Goal: Task Accomplishment & Management: Use online tool/utility

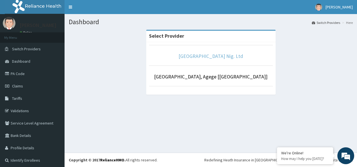
click at [191, 56] on link "R-Jolad Hospital Nig. Ltd" at bounding box center [211, 56] width 65 height 6
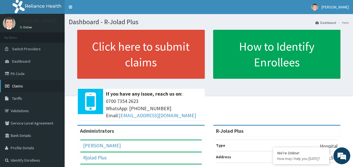
click at [25, 88] on link "Claims" at bounding box center [32, 86] width 65 height 12
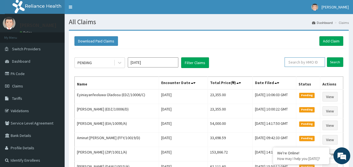
click at [295, 63] on input "text" at bounding box center [304, 62] width 40 height 10
paste input "ISW/10505/B"
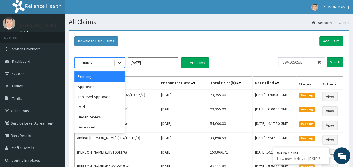
click at [119, 62] on icon at bounding box center [119, 63] width 3 height 2
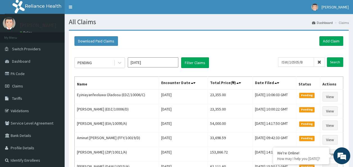
click at [251, 61] on div "PENDING Sep 2025 Filter Claims" at bounding box center [176, 62] width 204 height 11
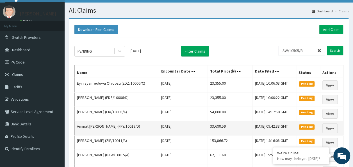
scroll to position [11, 0]
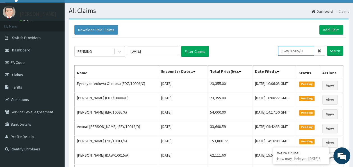
drag, startPoint x: 307, startPoint y: 51, endPoint x: 261, endPoint y: 47, distance: 46.2
click at [261, 47] on div "PENDING Sep 2025 Filter Claims ISW/10505/B Search" at bounding box center [208, 51] width 269 height 11
paste input "AMOOREOLUWA ADEKUNLE JEMAIMA"
type input "AMOOREOLUWA ADEKUNLE JEMAIMA"
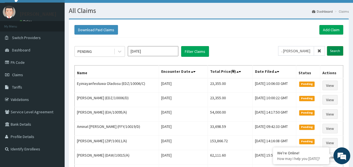
scroll to position [0, 0]
click at [334, 50] on input "Search" at bounding box center [335, 51] width 16 height 10
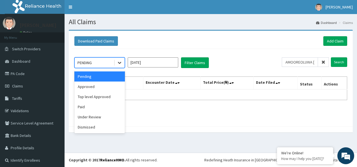
click at [119, 61] on icon at bounding box center [120, 63] width 6 height 6
click at [94, 87] on div "Approved" at bounding box center [99, 86] width 51 height 10
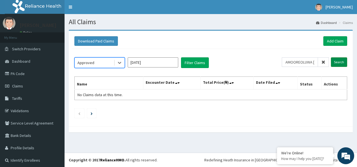
click at [338, 61] on input "Search" at bounding box center [339, 62] width 16 height 10
click at [322, 62] on icon at bounding box center [324, 62] width 4 height 4
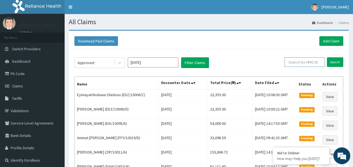
click at [298, 61] on input "text" at bounding box center [304, 62] width 40 height 10
click at [296, 64] on input "text" at bounding box center [304, 62] width 40 height 10
paste input "ISW/10505/B"
click at [285, 61] on input "ISW/10505/B" at bounding box center [296, 62] width 36 height 10
type input "ISW/10505/B"
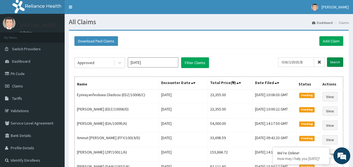
click at [336, 62] on input "Search" at bounding box center [335, 62] width 16 height 10
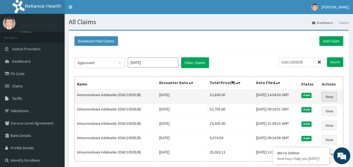
click at [329, 95] on link "View" at bounding box center [329, 97] width 15 height 10
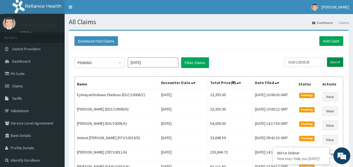
click at [335, 61] on input "Search" at bounding box center [335, 62] width 16 height 10
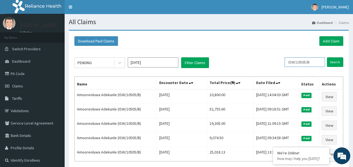
drag, startPoint x: 313, startPoint y: 62, endPoint x: 291, endPoint y: 62, distance: 21.6
click at [291, 62] on input "ISW/10505/B" at bounding box center [304, 62] width 40 height 10
paste input "RIS/10094"
type input "RIS/10094/B"
click at [338, 62] on input "Search" at bounding box center [335, 62] width 16 height 10
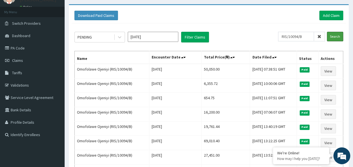
scroll to position [26, 0]
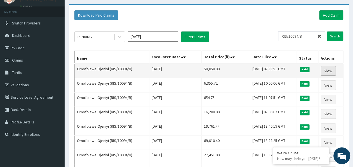
click at [329, 70] on link "View" at bounding box center [328, 71] width 15 height 10
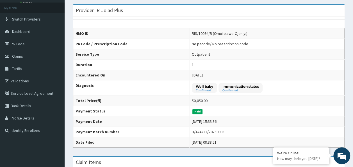
scroll to position [29, 0]
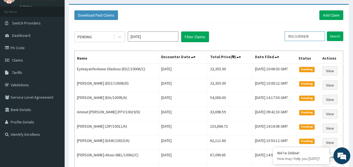
drag, startPoint x: 314, startPoint y: 36, endPoint x: 293, endPoint y: 37, distance: 20.8
click at [293, 37] on input "RIS/10094/B" at bounding box center [304, 36] width 40 height 10
paste input "C"
click at [334, 37] on input "Search" at bounding box center [335, 36] width 16 height 10
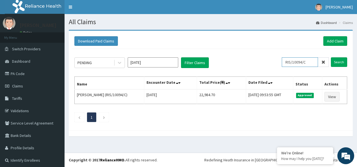
drag, startPoint x: 306, startPoint y: 62, endPoint x: 284, endPoint y: 60, distance: 21.7
click at [284, 60] on input "RIS/10094/C" at bounding box center [300, 62] width 36 height 10
paste input "PYD/10037/A"
type input "PYD/10037/A"
click at [334, 62] on input "Search" at bounding box center [339, 62] width 16 height 10
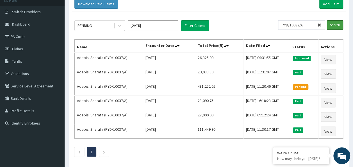
scroll to position [40, 0]
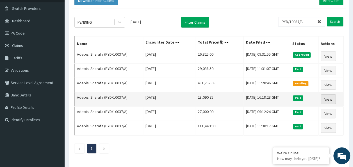
click at [325, 96] on link "View" at bounding box center [328, 99] width 15 height 10
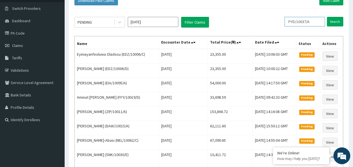
drag, startPoint x: 313, startPoint y: 21, endPoint x: 293, endPoint y: 23, distance: 20.6
click at [293, 23] on input "PYD/10037/A" at bounding box center [304, 22] width 40 height 10
paste input "OMR/10006"
type input "OMR/10006/A"
click at [336, 20] on input "Search" at bounding box center [335, 22] width 16 height 10
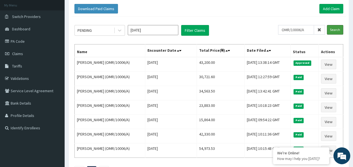
scroll to position [33, 0]
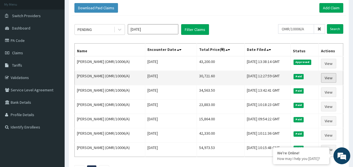
click at [328, 76] on link "View" at bounding box center [328, 78] width 15 height 10
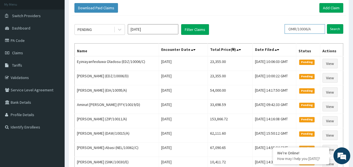
drag, startPoint x: 314, startPoint y: 28, endPoint x: 293, endPoint y: 28, distance: 21.1
click at [293, 28] on input "OMR/10006/A" at bounding box center [304, 29] width 40 height 10
paste input "SLB/1057"
type input "SLB/10576/A"
click at [334, 28] on input "Search" at bounding box center [335, 29] width 16 height 10
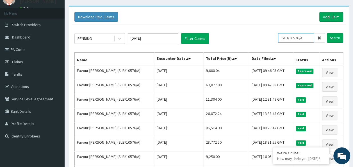
drag, startPoint x: 306, startPoint y: 39, endPoint x: 283, endPoint y: 37, distance: 23.1
click at [283, 37] on input "SLB/10576/A" at bounding box center [296, 38] width 36 height 10
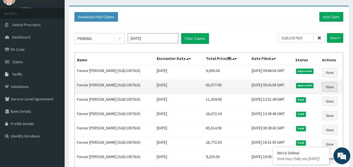
click at [327, 84] on link "View" at bounding box center [329, 87] width 15 height 10
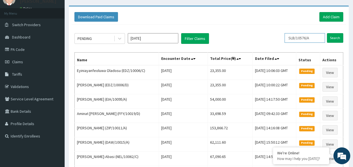
drag, startPoint x: 313, startPoint y: 40, endPoint x: 292, endPoint y: 39, distance: 21.9
click at [292, 39] on input "SLB/10576/A" at bounding box center [304, 38] width 40 height 10
paste input "HAV/10088"
type input "HAV/10088/A"
click at [338, 38] on input "Search" at bounding box center [335, 38] width 16 height 10
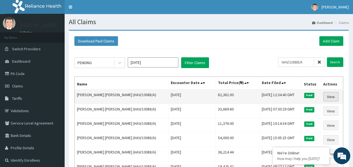
click at [330, 96] on link "View" at bounding box center [330, 97] width 15 height 10
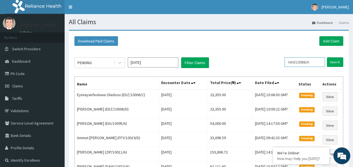
drag, startPoint x: 315, startPoint y: 62, endPoint x: 289, endPoint y: 62, distance: 26.1
click at [289, 62] on input "HAV/10088/A" at bounding box center [304, 62] width 40 height 10
paste input "KCI/10007/E"
type input "KCI/10007/E"
click at [338, 62] on input "Search" at bounding box center [335, 62] width 16 height 10
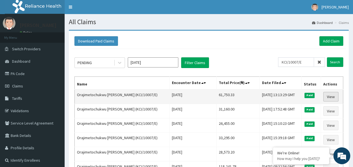
click at [331, 95] on link "View" at bounding box center [330, 97] width 15 height 10
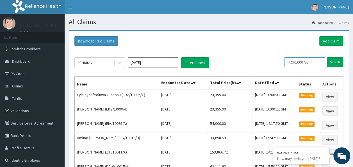
drag, startPoint x: 311, startPoint y: 62, endPoint x: 292, endPoint y: 61, distance: 19.7
click at [292, 61] on input "KCI/10007/E" at bounding box center [304, 62] width 40 height 10
paste input "AAJ/10086/A"
type input "AAJ/10086/A"
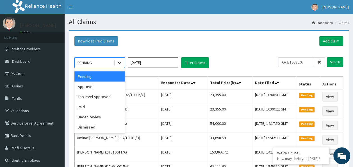
click at [121, 62] on icon at bounding box center [119, 63] width 3 height 2
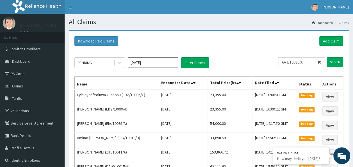
click at [216, 39] on div "Download Paid Claims Add Claim" at bounding box center [208, 41] width 269 height 10
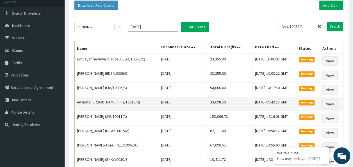
scroll to position [36, 0]
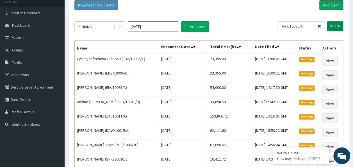
click at [336, 27] on input "Search" at bounding box center [335, 26] width 16 height 10
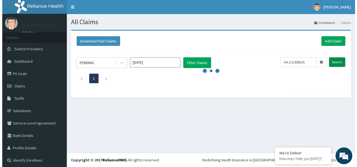
scroll to position [0, 0]
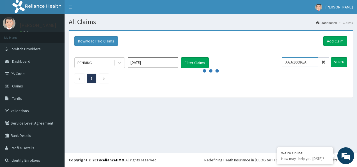
drag, startPoint x: 307, startPoint y: 62, endPoint x: 285, endPoint y: 58, distance: 22.4
click at [285, 58] on input "AAJ/10086/A" at bounding box center [300, 62] width 36 height 10
click at [334, 61] on input "Search" at bounding box center [339, 62] width 16 height 10
click at [128, 136] on div "All Claims Dashboard Claims Download Paid Claims Add Claim × Note you can only …" at bounding box center [211, 83] width 293 height 138
click at [322, 60] on icon at bounding box center [324, 62] width 4 height 4
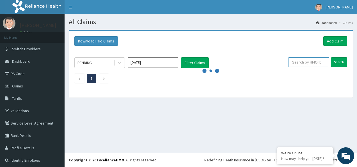
click at [304, 60] on input "text" at bounding box center [309, 62] width 40 height 10
paste input "AAJ/10086/A"
type input "AAJ/10086/A"
click at [322, 61] on icon at bounding box center [324, 62] width 4 height 4
click at [308, 61] on input "text" at bounding box center [309, 62] width 40 height 10
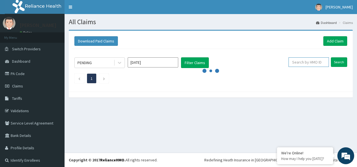
paste input "PPY/10200/B"
type input "PPY/10200/B"
click at [335, 62] on input "Search" at bounding box center [339, 62] width 16 height 10
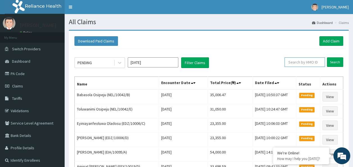
click at [300, 65] on input "text" at bounding box center [304, 62] width 40 height 10
paste input "PPY/10200/B"
type input "PPY/10200/B"
click at [337, 62] on input "Search" at bounding box center [335, 62] width 16 height 10
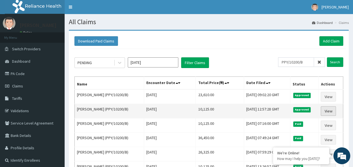
click at [327, 109] on link "View" at bounding box center [328, 111] width 15 height 10
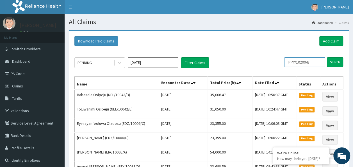
drag, startPoint x: 315, startPoint y: 62, endPoint x: 265, endPoint y: 51, distance: 50.9
paste input "REL/10726/A"
type input "REL/10726/A"
click at [334, 59] on input "Search" at bounding box center [335, 62] width 16 height 10
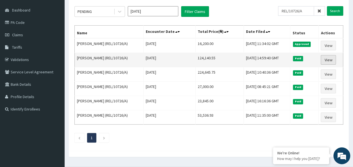
click at [327, 58] on link "View" at bounding box center [328, 60] width 15 height 10
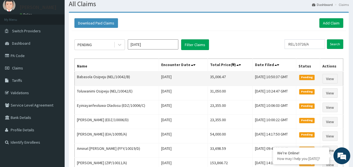
scroll to position [17, 0]
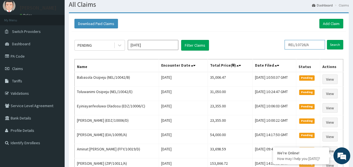
drag, startPoint x: 314, startPoint y: 44, endPoint x: 285, endPoint y: 36, distance: 30.2
click at [285, 36] on div "PENDING Sep 2025 Filter Claims REL/10726/A Search Name Encounter Date Total Pri…" at bounding box center [209, 156] width 274 height 251
paste input "SJ/10103"
type input "RSJ/10103/A"
click at [336, 44] on input "Search" at bounding box center [335, 45] width 16 height 10
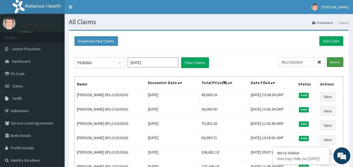
scroll to position [0, 0]
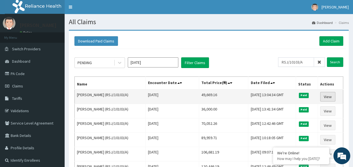
click at [328, 98] on link "View" at bounding box center [327, 97] width 15 height 10
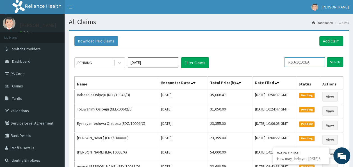
drag, startPoint x: 317, startPoint y: 62, endPoint x: 220, endPoint y: 54, distance: 97.6
paste input "LFL/10009/B"
type input "LFL/10009/B"
click at [331, 61] on input "Search" at bounding box center [335, 62] width 16 height 10
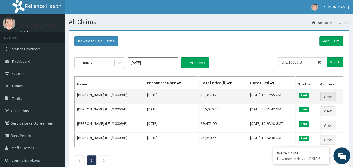
click at [329, 95] on link "View" at bounding box center [327, 97] width 15 height 10
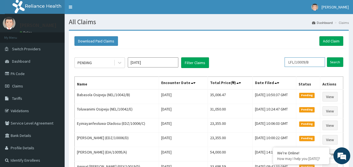
drag, startPoint x: 315, startPoint y: 61, endPoint x: 284, endPoint y: 56, distance: 31.3
paste input "C"
type input "LFL/10009/C"
click at [332, 61] on input "Search" at bounding box center [335, 62] width 16 height 10
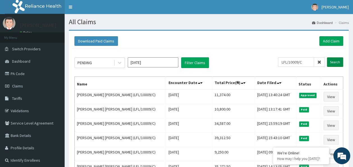
click at [337, 65] on input "Search" at bounding box center [335, 62] width 16 height 10
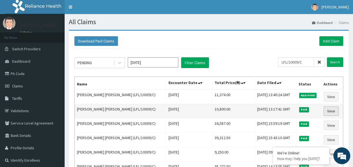
click at [332, 109] on link "View" at bounding box center [331, 111] width 15 height 10
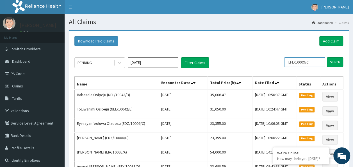
drag, startPoint x: 317, startPoint y: 63, endPoint x: 277, endPoint y: 57, distance: 40.9
paste input "FMC/10004/D"
type input "FMC/10004/D"
click at [333, 63] on input "Search" at bounding box center [335, 62] width 16 height 10
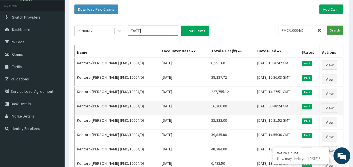
scroll to position [32, 0]
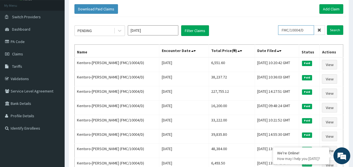
drag, startPoint x: 310, startPoint y: 28, endPoint x: 264, endPoint y: 26, distance: 45.8
click at [264, 26] on div "PENDING [DATE] Filter Claims FMC/10004/D Search" at bounding box center [208, 30] width 269 height 11
click at [334, 29] on input "Search" at bounding box center [335, 30] width 16 height 10
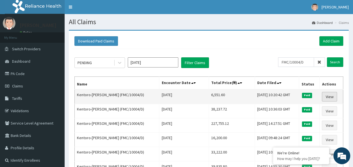
click at [326, 94] on link "View" at bounding box center [329, 97] width 15 height 10
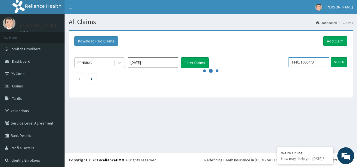
drag, startPoint x: 316, startPoint y: 61, endPoint x: 272, endPoint y: 59, distance: 44.2
click at [272, 59] on div "PENDING [DATE] Filter Claims FMC/10004/D Search" at bounding box center [210, 62] width 273 height 11
paste input "C"
click at [272, 59] on div "PENDING [DATE] Filter Claims" at bounding box center [178, 62] width 208 height 11
click at [333, 61] on input "Search" at bounding box center [339, 62] width 16 height 10
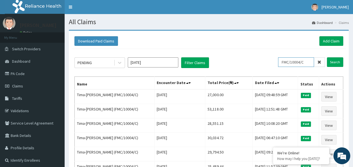
drag, startPoint x: 308, startPoint y: 61, endPoint x: 238, endPoint y: 57, distance: 70.6
click at [238, 57] on div "PENDING [DATE] Filter Claims FMC/10004/C Search" at bounding box center [208, 62] width 269 height 11
paste input "ISW/10282"
type input "ISW/10282/C"
click at [329, 62] on input "Search" at bounding box center [335, 62] width 16 height 10
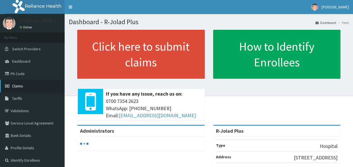
click at [19, 88] on span "Claims" at bounding box center [17, 85] width 11 height 5
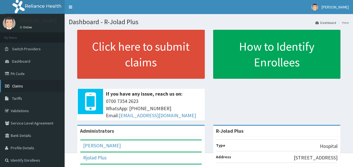
click at [41, 86] on link "Claims" at bounding box center [32, 86] width 65 height 12
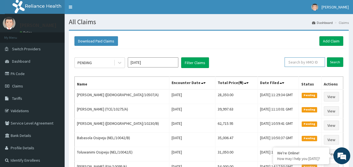
click at [295, 62] on input "text" at bounding box center [304, 62] width 40 height 10
paste input "ISW/10282/C"
type input "ISW/10282/C"
click at [334, 62] on input "Search" at bounding box center [335, 62] width 16 height 10
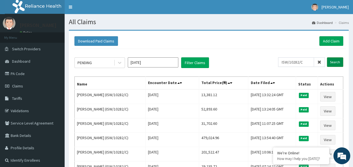
click at [333, 62] on input "Search" at bounding box center [335, 62] width 16 height 10
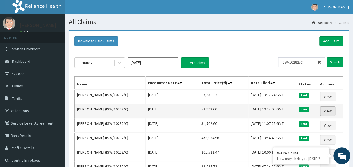
click at [327, 110] on link "View" at bounding box center [327, 111] width 15 height 10
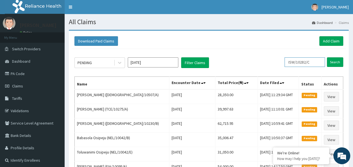
drag, startPoint x: 316, startPoint y: 61, endPoint x: 282, endPoint y: 55, distance: 34.6
paste input "ALP/10001/A"
type input "ALP/10001/A"
click at [337, 62] on input "Search" at bounding box center [335, 62] width 16 height 10
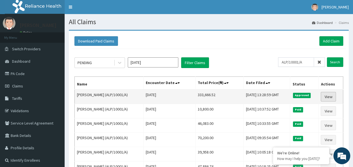
click at [326, 94] on link "View" at bounding box center [328, 97] width 15 height 10
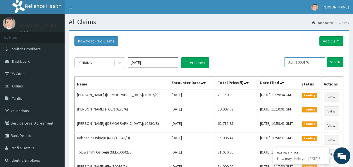
drag, startPoint x: 316, startPoint y: 62, endPoint x: 270, endPoint y: 51, distance: 47.0
paste input "ISW/10282/C"
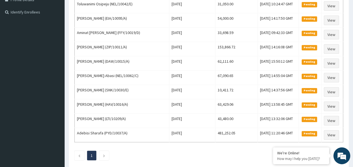
scroll to position [149, 0]
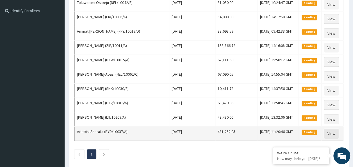
type input "ISW/10282/C"
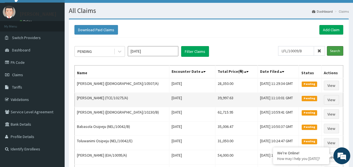
scroll to position [11, 0]
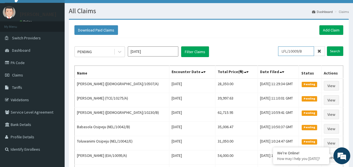
drag, startPoint x: 307, startPoint y: 49, endPoint x: 243, endPoint y: 38, distance: 64.7
click at [243, 38] on div "PENDING Sep 2025 Filter Claims LFL/10009/B Search Name Encounter Date Total Pri…" at bounding box center [209, 170] width 274 height 265
click at [333, 49] on input "Search" at bounding box center [335, 51] width 16 height 10
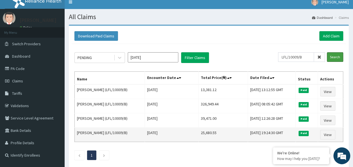
scroll to position [6, 0]
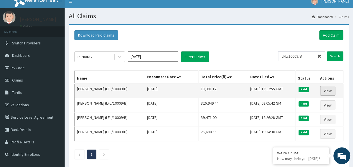
click at [330, 88] on link "View" at bounding box center [327, 91] width 15 height 10
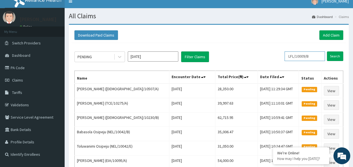
drag, startPoint x: 315, startPoint y: 56, endPoint x: 272, endPoint y: 52, distance: 43.4
click at [272, 52] on div "PENDING Sep 2025 Filter Claims LFL/10009/B Search" at bounding box center [208, 56] width 269 height 11
paste input "C"
type input "LFL/10009/C"
click at [340, 57] on input "Search" at bounding box center [335, 56] width 16 height 10
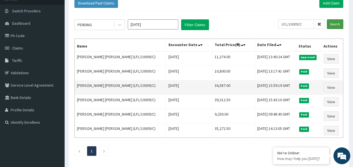
scroll to position [38, 0]
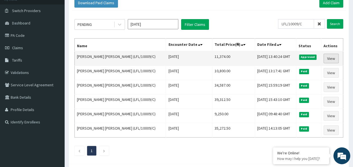
click at [327, 61] on link "View" at bounding box center [331, 59] width 15 height 10
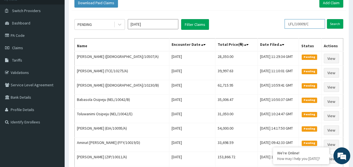
drag, startPoint x: 313, startPoint y: 24, endPoint x: 249, endPoint y: 6, distance: 66.9
click at [249, 6] on div "Download Paid Claims Add Claim × Note you can only download claims within a max…" at bounding box center [209, 135] width 280 height 286
paste input "CRE/10430/B"
type input "CRE/10430/B"
click at [334, 22] on input "Search" at bounding box center [335, 24] width 16 height 10
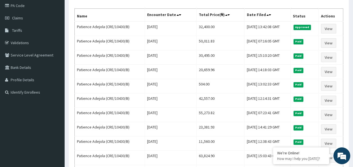
scroll to position [66, 0]
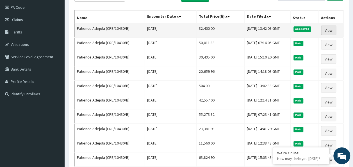
click at [328, 29] on link "View" at bounding box center [328, 31] width 15 height 10
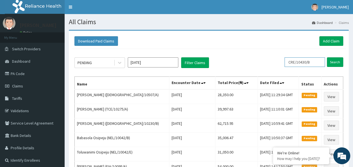
click at [315, 63] on input "CRE/10430/B" at bounding box center [304, 62] width 40 height 10
drag, startPoint x: 318, startPoint y: 65, endPoint x: 281, endPoint y: 57, distance: 37.6
click at [281, 57] on div "PENDING Sep 2025 Filter Claims CRE/10430/B Search" at bounding box center [208, 62] width 269 height 11
paste input "DER/10043/A"
type input "DER/10043/A"
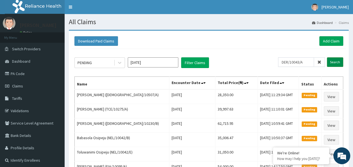
click at [332, 62] on input "Search" at bounding box center [335, 62] width 16 height 10
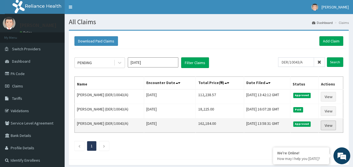
click at [329, 126] on link "View" at bounding box center [328, 125] width 15 height 10
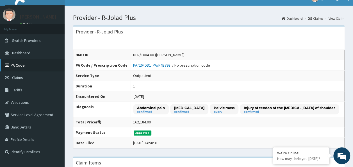
scroll to position [7, 0]
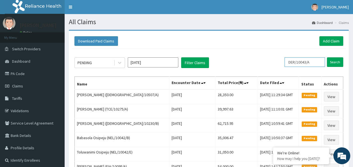
drag, startPoint x: 317, startPoint y: 63, endPoint x: 266, endPoint y: 48, distance: 53.1
paste input "PWC/10565"
type input "PWC/10565/A"
click at [332, 62] on input "Search" at bounding box center [335, 62] width 16 height 10
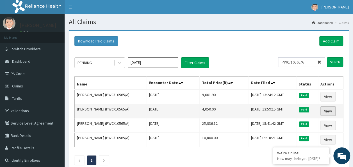
click at [326, 111] on link "View" at bounding box center [327, 111] width 15 height 10
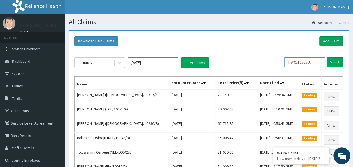
drag, startPoint x: 318, startPoint y: 63, endPoint x: 270, endPoint y: 51, distance: 49.2
paste input "ISW/10505/B"
type input "ISW/10505/B"
click at [338, 60] on input "Search" at bounding box center [335, 62] width 16 height 10
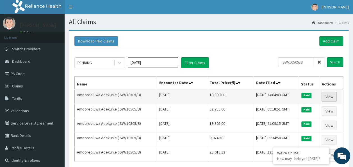
click at [332, 95] on link "View" at bounding box center [329, 97] width 15 height 10
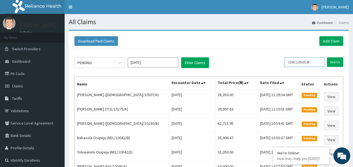
drag, startPoint x: 320, startPoint y: 63, endPoint x: 280, endPoint y: 54, distance: 41.1
paste input "CIK/10034/B"
click at [333, 62] on input "Search" at bounding box center [335, 62] width 16 height 10
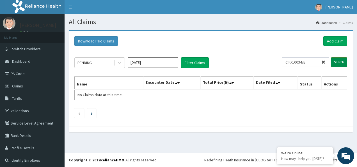
click at [333, 62] on input "Search" at bounding box center [339, 62] width 16 height 10
drag, startPoint x: 308, startPoint y: 62, endPoint x: 283, endPoint y: 57, distance: 26.3
click at [283, 57] on input "CIK/10034/B" at bounding box center [300, 62] width 36 height 10
click at [339, 61] on input "Search" at bounding box center [339, 62] width 16 height 10
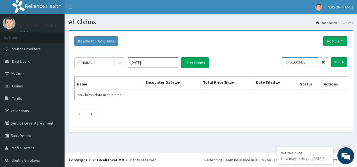
drag, startPoint x: 307, startPoint y: 64, endPoint x: 284, endPoint y: 60, distance: 23.7
click at [284, 60] on input "CIK/10034/B" at bounding box center [300, 62] width 36 height 10
paste input "text"
click at [337, 62] on input "Search" at bounding box center [339, 62] width 16 height 10
drag, startPoint x: 307, startPoint y: 62, endPoint x: 268, endPoint y: 60, distance: 38.5
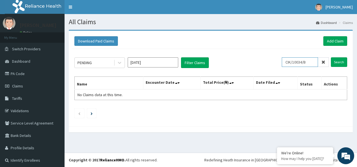
click at [268, 60] on div "PENDING Sep 2025 Filter Claims CIK/10034/B Search" at bounding box center [210, 62] width 273 height 11
paste input "SLY/10015/A"
type input "SLY/10015/A"
click at [340, 61] on input "Search" at bounding box center [339, 62] width 16 height 10
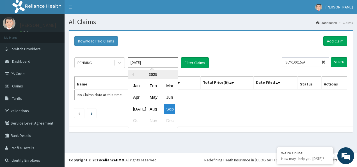
click at [151, 64] on input "Sep 2025" at bounding box center [153, 62] width 51 height 10
click at [150, 110] on div "Aug" at bounding box center [152, 109] width 11 height 10
type input "Aug 2025"
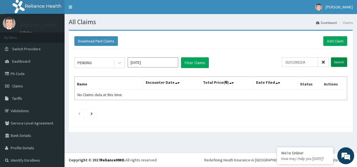
click at [338, 65] on input "Search" at bounding box center [339, 62] width 16 height 10
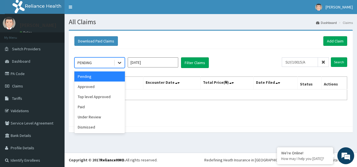
click at [118, 61] on icon at bounding box center [120, 63] width 6 height 6
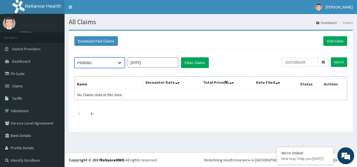
click at [118, 61] on icon at bounding box center [120, 63] width 6 height 6
drag, startPoint x: 305, startPoint y: 62, endPoint x: 275, endPoint y: 53, distance: 31.4
click at [275, 53] on div "PENDING Aug 2025 Filter Claims SLY/10015/A Search Name Encounter Date Total Pri…" at bounding box center [211, 86] width 279 height 75
paste input "EIT/10003"
type input "EIT/10003/A"
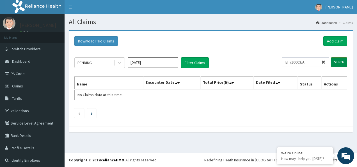
click at [339, 62] on input "Search" at bounding box center [339, 62] width 16 height 10
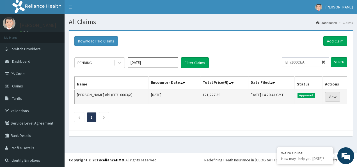
click at [332, 97] on link "View" at bounding box center [332, 97] width 15 height 10
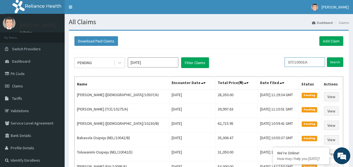
drag, startPoint x: 317, startPoint y: 63, endPoint x: 290, endPoint y: 61, distance: 26.5
click at [290, 61] on input "EIT/10003/A" at bounding box center [304, 62] width 40 height 10
click at [331, 63] on input "Search" at bounding box center [335, 62] width 16 height 10
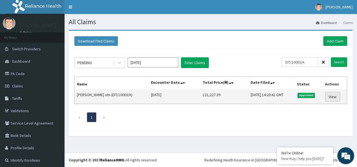
click at [327, 94] on link "View" at bounding box center [332, 97] width 15 height 10
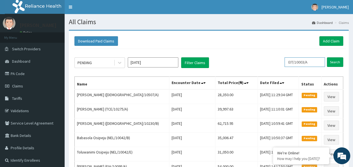
drag, startPoint x: 313, startPoint y: 63, endPoint x: 290, endPoint y: 63, distance: 22.8
click at [290, 63] on input "EIT/10003/A" at bounding box center [304, 62] width 40 height 10
paste input "PPY/10216"
type input "PPY/10216/A"
click at [336, 63] on input "Search" at bounding box center [335, 62] width 16 height 10
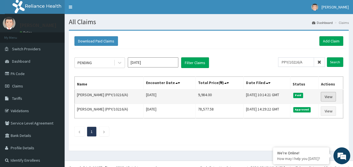
click at [329, 95] on link "View" at bounding box center [328, 97] width 15 height 10
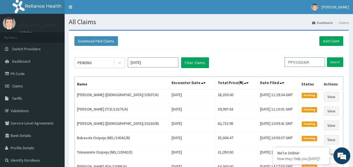
drag, startPoint x: 315, startPoint y: 62, endPoint x: 286, endPoint y: 58, distance: 28.7
click at [286, 58] on div "PENDING Sep 2025 Filter Claims PPY/10216/A Search" at bounding box center [208, 62] width 269 height 11
paste input "MGG/10032"
click at [286, 58] on input "MGG/10032/A" at bounding box center [296, 62] width 36 height 10
type input "MGG/10032/A"
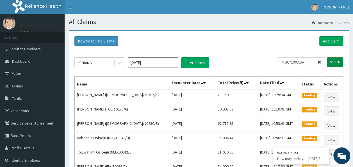
click at [335, 62] on input "Search" at bounding box center [335, 62] width 16 height 10
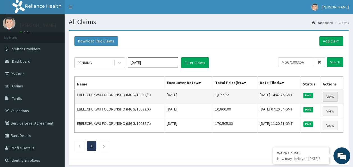
click at [332, 94] on link "View" at bounding box center [330, 97] width 15 height 10
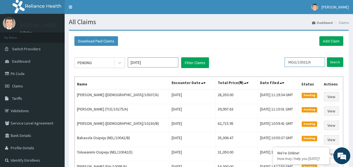
drag, startPoint x: 316, startPoint y: 62, endPoint x: 277, endPoint y: 56, distance: 38.6
click at [335, 62] on input "Search" at bounding box center [335, 62] width 16 height 10
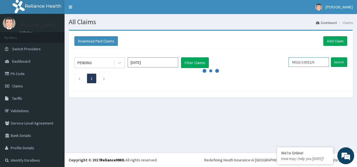
drag, startPoint x: 318, startPoint y: 63, endPoint x: 281, endPoint y: 60, distance: 36.9
click at [281, 60] on div "PENDING [DATE] Filter Claims MGG/10032/A Search" at bounding box center [210, 62] width 273 height 11
paste input "COW/10026"
type input "COW/10026/A"
click at [333, 62] on input "Search" at bounding box center [339, 62] width 16 height 10
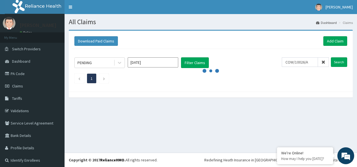
click at [140, 117] on div "All Claims Dashboard Claims Download Paid Claims Add Claim × Note you can only …" at bounding box center [211, 83] width 293 height 138
click at [322, 62] on icon at bounding box center [324, 62] width 4 height 4
click at [302, 64] on input "text" at bounding box center [309, 62] width 40 height 10
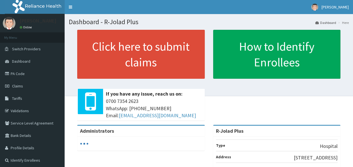
click at [20, 88] on span "Claims" at bounding box center [17, 85] width 11 height 5
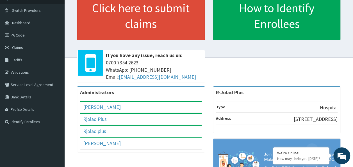
scroll to position [39, 0]
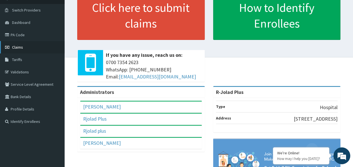
click at [21, 48] on span "Claims" at bounding box center [17, 47] width 11 height 5
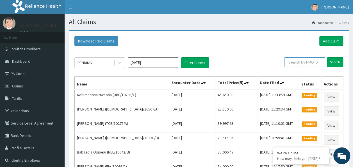
click at [313, 62] on input "text" at bounding box center [304, 62] width 40 height 10
paste input "LTM/10006/A"
type input "LTM/10006/A"
click at [332, 63] on input "Search" at bounding box center [335, 62] width 16 height 10
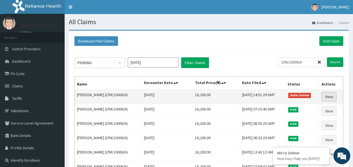
click at [334, 97] on link "View" at bounding box center [328, 97] width 15 height 10
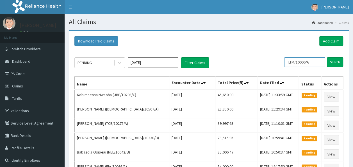
drag, startPoint x: 315, startPoint y: 61, endPoint x: 274, endPoint y: 55, distance: 41.7
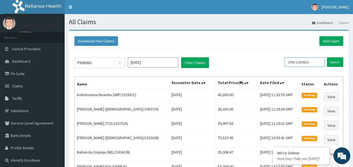
paste input "SNK/10004"
type input "SNK/10004/A"
click at [336, 62] on input "Search" at bounding box center [335, 62] width 16 height 10
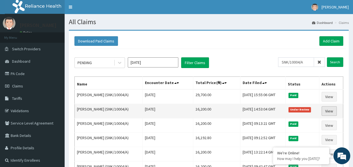
click at [326, 109] on link "View" at bounding box center [329, 111] width 15 height 10
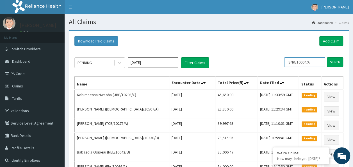
drag, startPoint x: 315, startPoint y: 65, endPoint x: 262, endPoint y: 40, distance: 57.8
paste input "OOS/10001/B"
type input "OOS/10001/B"
click at [336, 60] on input "Search" at bounding box center [335, 62] width 16 height 10
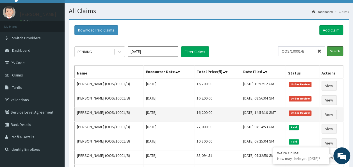
scroll to position [11, 0]
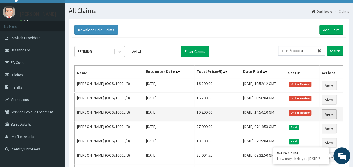
click at [329, 112] on link "View" at bounding box center [329, 114] width 15 height 10
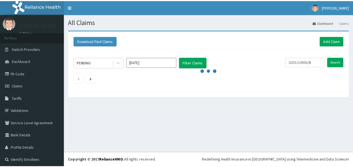
scroll to position [11, 0]
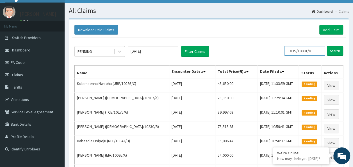
drag, startPoint x: 315, startPoint y: 50, endPoint x: 284, endPoint y: 44, distance: 32.1
click at [284, 44] on div "PENDING [DATE] Filter Claims OOS/10001/B Search Name Encounter Date Total Price…" at bounding box center [209, 170] width 274 height 265
paste input "RCI/10003/A"
type input "RCI/10003/A"
click at [337, 52] on input "Search" at bounding box center [335, 51] width 16 height 10
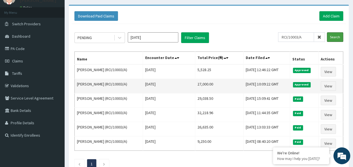
scroll to position [27, 0]
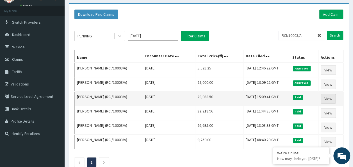
click at [333, 99] on link "View" at bounding box center [328, 99] width 15 height 10
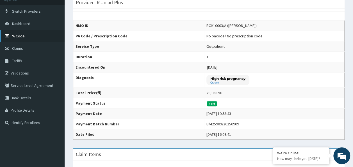
scroll to position [34, 0]
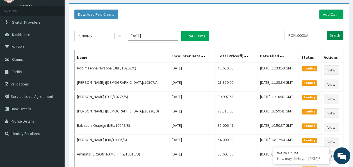
click at [334, 36] on input "Search" at bounding box center [335, 36] width 16 height 10
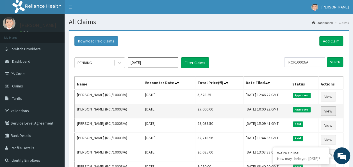
click at [330, 111] on link "View" at bounding box center [328, 111] width 15 height 10
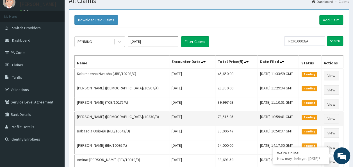
scroll to position [22, 0]
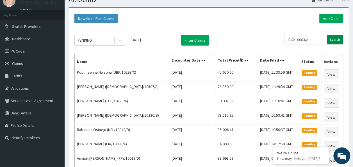
click at [335, 40] on input "Search" at bounding box center [335, 40] width 16 height 10
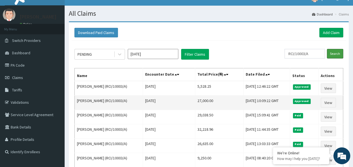
scroll to position [10, 0]
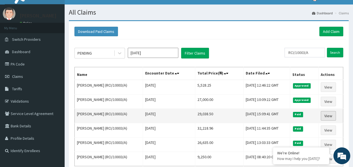
click at [328, 114] on link "View" at bounding box center [328, 116] width 15 height 10
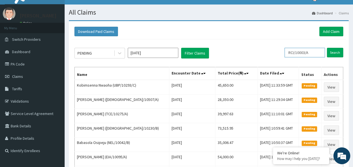
drag, startPoint x: 315, startPoint y: 51, endPoint x: 270, endPoint y: 45, distance: 45.1
paste input "XPO/10001/C"
type input "XPO/10001/C"
click at [336, 50] on input "Search" at bounding box center [335, 53] width 16 height 10
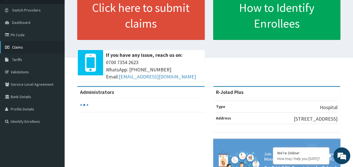
click at [20, 47] on span "Claims" at bounding box center [17, 47] width 11 height 5
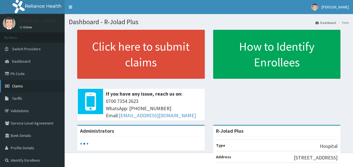
click at [24, 84] on link "Claims" at bounding box center [32, 86] width 65 height 12
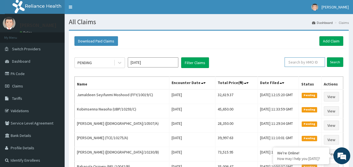
click at [297, 61] on input "text" at bounding box center [304, 62] width 40 height 10
paste input "96903cc1"
type input "9"
click at [307, 61] on input "text" at bounding box center [304, 62] width 40 height 10
paste input "XPO/10001/C"
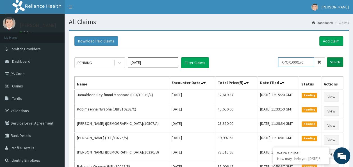
type input "XPO/10001/C"
click at [337, 60] on input "Search" at bounding box center [335, 62] width 16 height 10
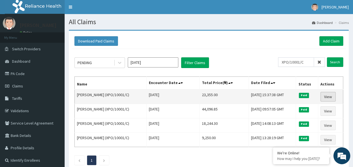
click at [331, 97] on link "View" at bounding box center [327, 97] width 15 height 10
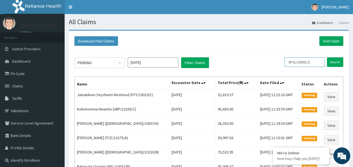
drag, startPoint x: 316, startPoint y: 63, endPoint x: 264, endPoint y: 49, distance: 53.9
paste input "AIP/10064/A"
type input "AIP/10064/A"
click at [336, 60] on input "Search" at bounding box center [335, 62] width 16 height 10
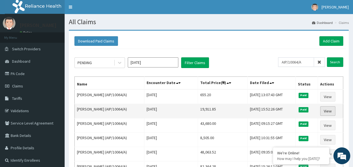
click at [328, 110] on link "View" at bounding box center [327, 111] width 15 height 10
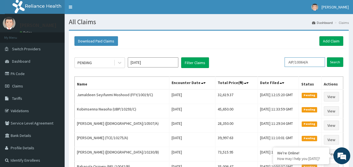
drag, startPoint x: 313, startPoint y: 63, endPoint x: 265, endPoint y: 45, distance: 51.4
paste input "EVS/10005/G"
type input "EVS/10005/G"
click at [333, 61] on input "Search" at bounding box center [335, 62] width 16 height 10
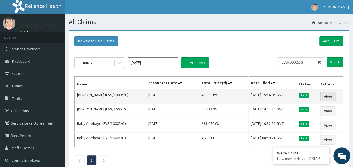
click at [328, 96] on link "View" at bounding box center [327, 97] width 15 height 10
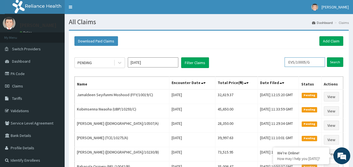
drag, startPoint x: 314, startPoint y: 61, endPoint x: 266, endPoint y: 54, distance: 48.6
paste input "SNK/10004/A"
type input "SNK/10004/A"
click at [334, 62] on input "Search" at bounding box center [335, 62] width 16 height 10
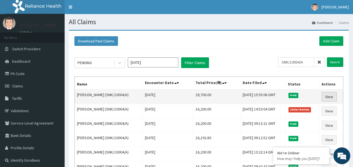
click at [331, 95] on link "View" at bounding box center [329, 97] width 15 height 10
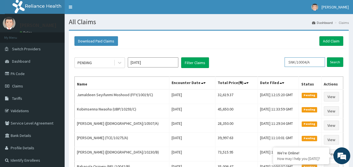
drag, startPoint x: 315, startPoint y: 61, endPoint x: 281, endPoint y: 58, distance: 33.8
click at [281, 58] on div "PENDING [DATE] Filter Claims SNK/10004/A Search" at bounding box center [208, 62] width 269 height 11
paste input "POM/10001/B"
type input "POM/10001/B"
click at [333, 61] on input "Search" at bounding box center [335, 62] width 16 height 10
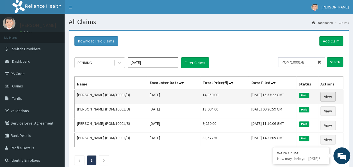
click at [326, 100] on link "View" at bounding box center [327, 97] width 15 height 10
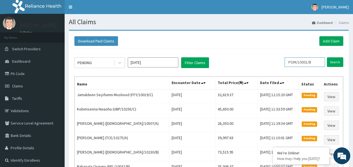
drag, startPoint x: 317, startPoint y: 63, endPoint x: 276, endPoint y: 58, distance: 41.3
click at [276, 58] on div "PENDING [DATE] Filter Claims POM/10001/B Search" at bounding box center [208, 62] width 269 height 11
paste input "SWF/10414"
type input "SWF/10414/B"
click at [335, 61] on input "Search" at bounding box center [335, 62] width 16 height 10
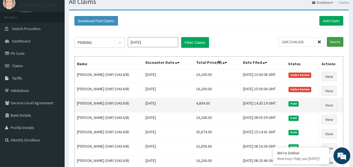
scroll to position [21, 0]
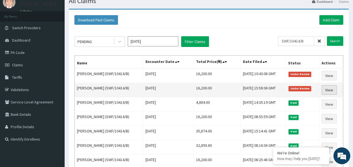
click at [333, 90] on link "View" at bounding box center [329, 90] width 15 height 10
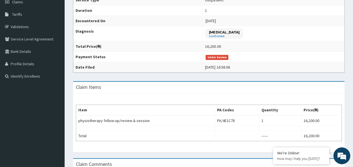
click at [126, 149] on div "Item PA Codes Quantity Price(₦) physiotherapy follow-up/review & session PA/4E1…" at bounding box center [209, 122] width 272 height 59
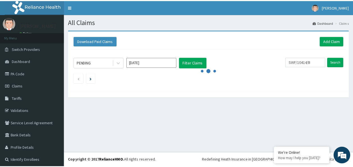
scroll to position [21, 0]
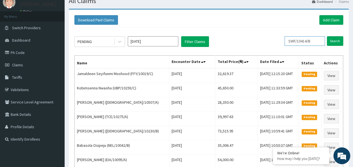
drag, startPoint x: 315, startPoint y: 42, endPoint x: 266, endPoint y: 26, distance: 51.1
click at [266, 26] on div "Download Paid Claims Add Claim × Note you can only download claims within a max…" at bounding box center [209, 160] width 280 height 300
paste input "LGQ/10029"
type input "LGQ/10029/B"
click at [335, 40] on input "Search" at bounding box center [335, 41] width 16 height 10
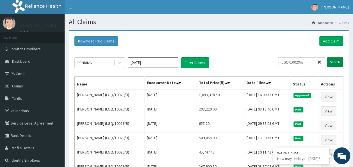
scroll to position [0, 0]
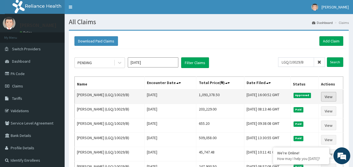
click at [327, 98] on link "View" at bounding box center [328, 97] width 15 height 10
click at [330, 98] on link "View" at bounding box center [328, 97] width 15 height 10
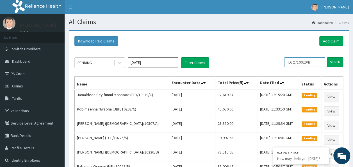
drag, startPoint x: 315, startPoint y: 62, endPoint x: 281, endPoint y: 60, distance: 33.2
click at [281, 60] on div "PENDING Sep 2025 Filter Claims LGQ/10029/B Search" at bounding box center [208, 62] width 269 height 11
paste input "PGL/10246/A"
type input "PGL/10246/A"
click at [336, 63] on input "Search" at bounding box center [335, 62] width 16 height 10
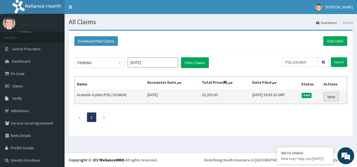
click at [333, 95] on link "View" at bounding box center [331, 97] width 15 height 10
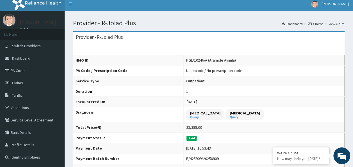
scroll to position [2, 0]
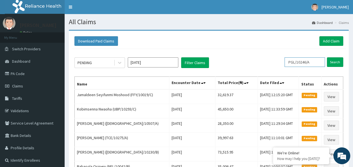
drag, startPoint x: 314, startPoint y: 63, endPoint x: 286, endPoint y: 52, distance: 30.5
paste input "DER/10043"
type input "DER/10043/A"
click at [332, 60] on input "Search" at bounding box center [335, 62] width 16 height 10
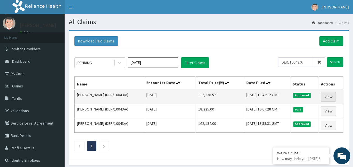
click at [332, 95] on link "View" at bounding box center [328, 97] width 15 height 10
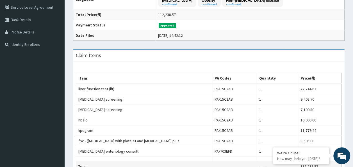
scroll to position [116, 0]
